Goal: Task Accomplishment & Management: Manage account settings

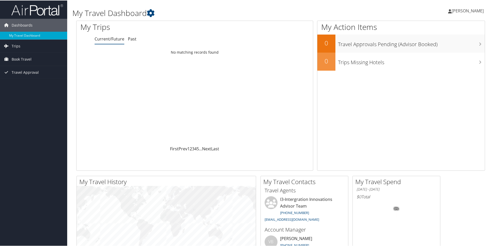
click at [456, 10] on span "[PERSON_NAME]" at bounding box center [467, 10] width 32 height 6
click at [436, 28] on link "My Settings" at bounding box center [454, 28] width 58 height 9
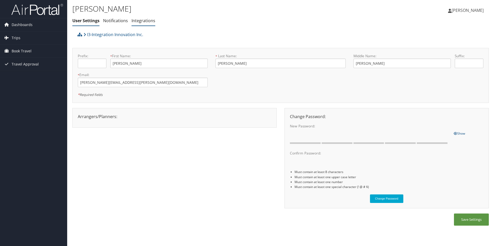
click at [142, 21] on link "Integrations" at bounding box center [143, 21] width 24 height 6
